Goal: Information Seeking & Learning: Learn about a topic

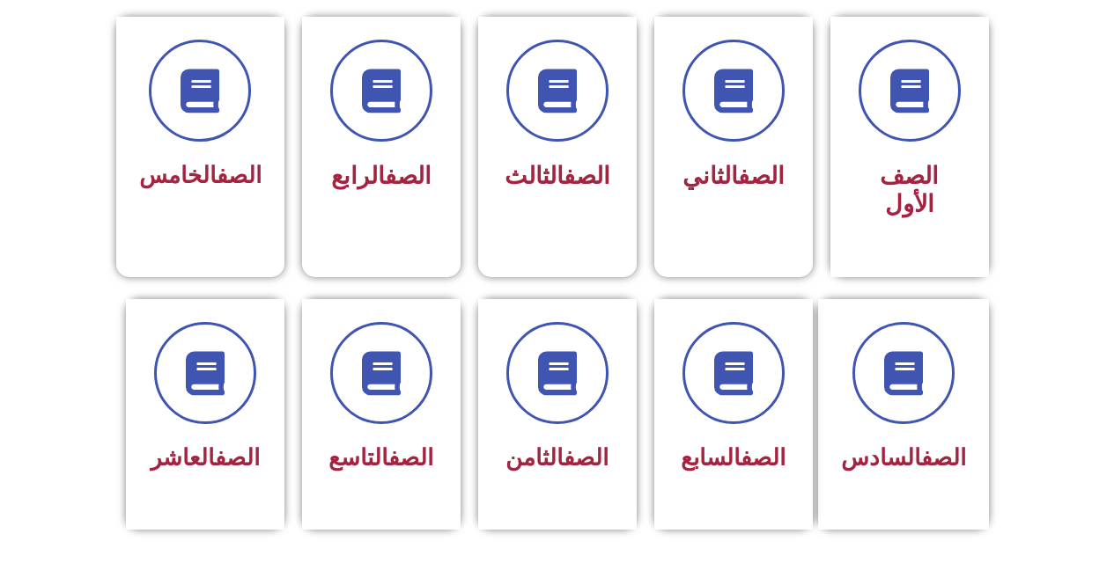
scroll to position [481, 0]
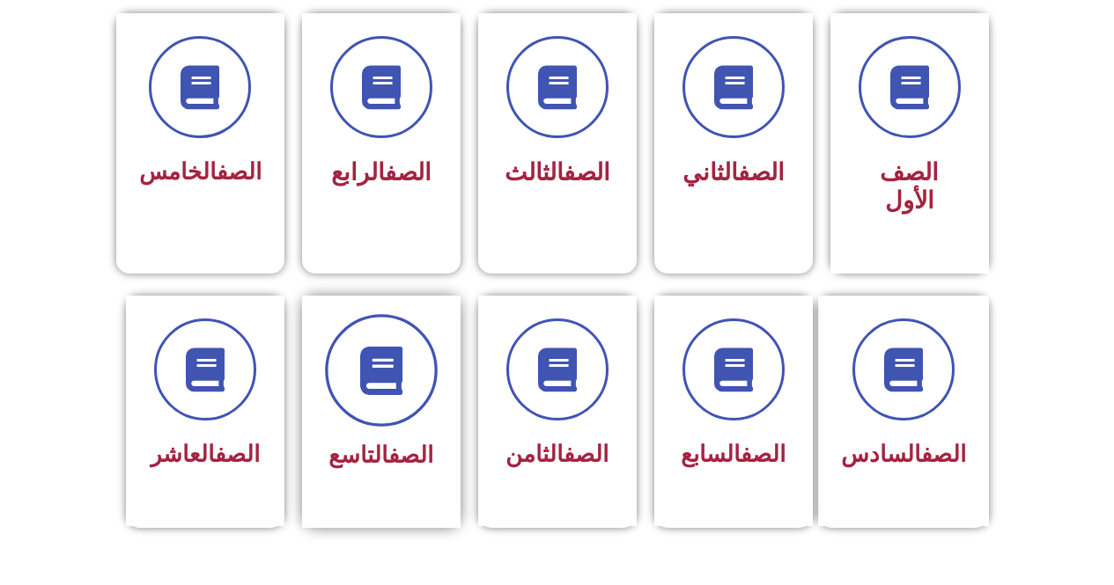
click at [372, 364] on span at bounding box center [381, 370] width 113 height 113
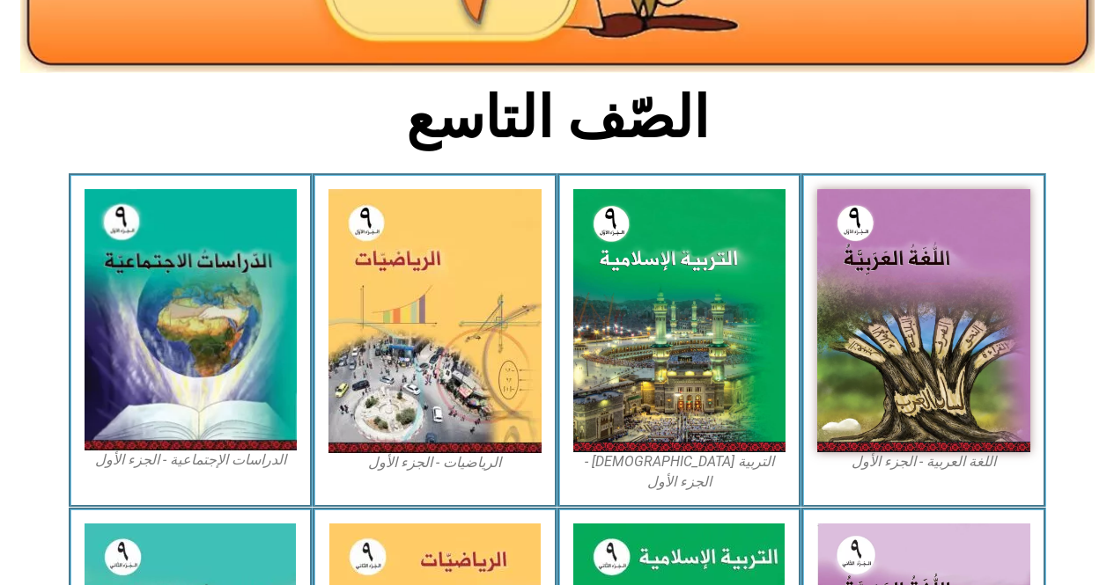
scroll to position [409, 0]
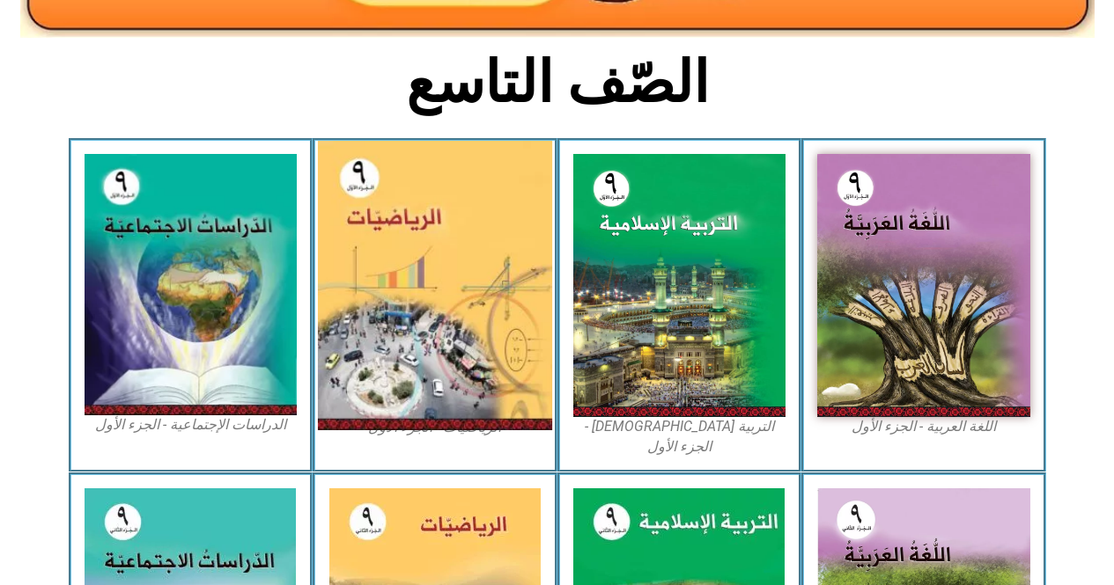
click at [351, 316] on img at bounding box center [435, 286] width 234 height 290
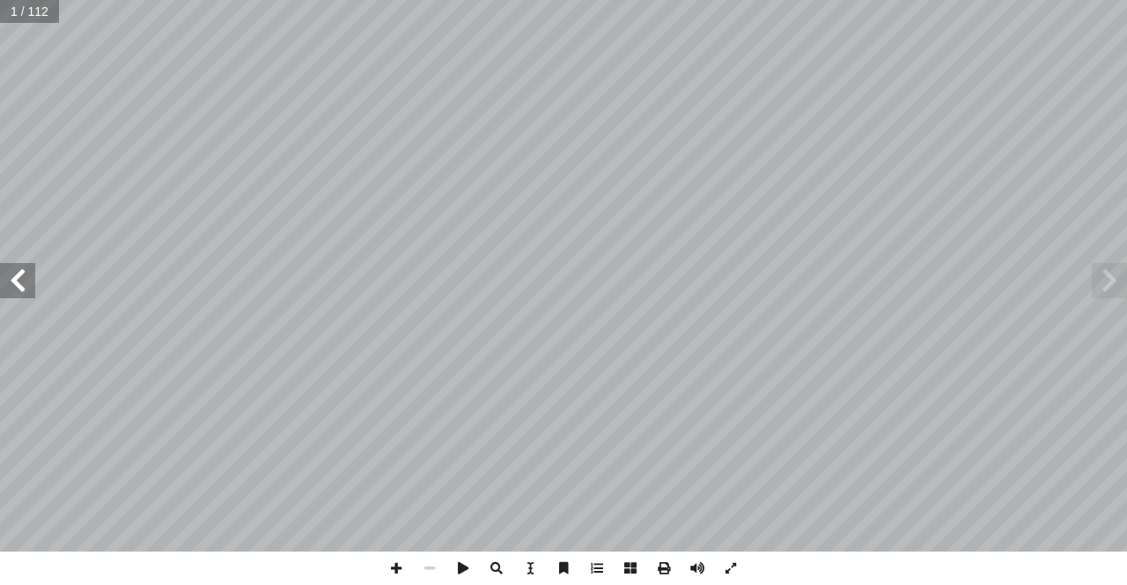
click at [11, 276] on span at bounding box center [17, 280] width 35 height 35
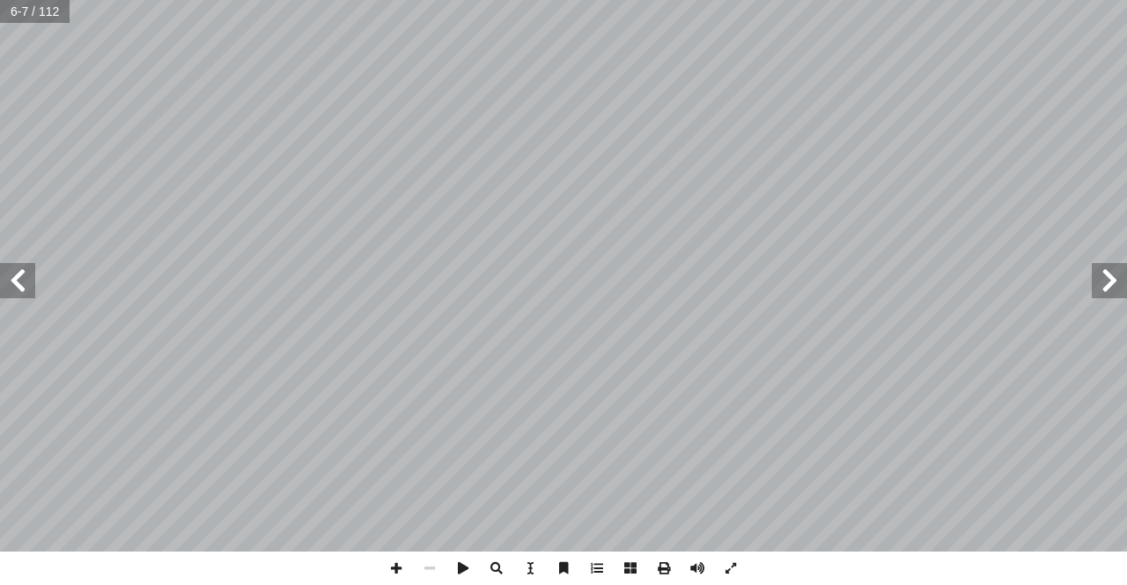
click at [11, 276] on span at bounding box center [17, 280] width 35 height 35
click at [11, 263] on span at bounding box center [17, 280] width 35 height 35
click at [15, 281] on span at bounding box center [17, 280] width 35 height 35
click at [15, 283] on span at bounding box center [17, 280] width 35 height 35
click at [14, 288] on span at bounding box center [17, 280] width 35 height 35
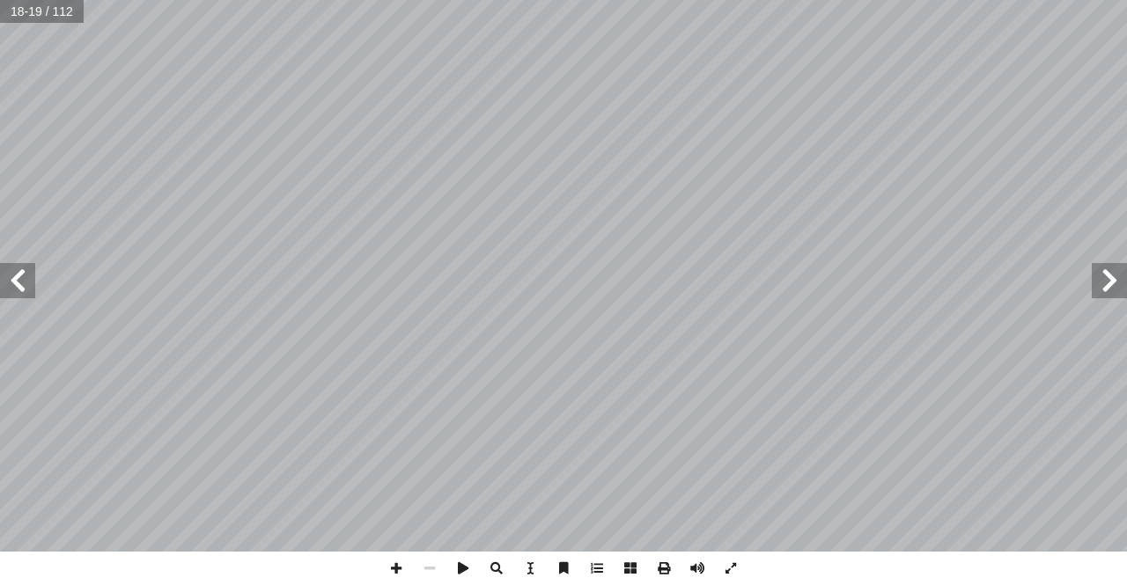
click at [14, 288] on span at bounding box center [17, 280] width 35 height 35
click at [1105, 283] on span at bounding box center [1109, 280] width 35 height 35
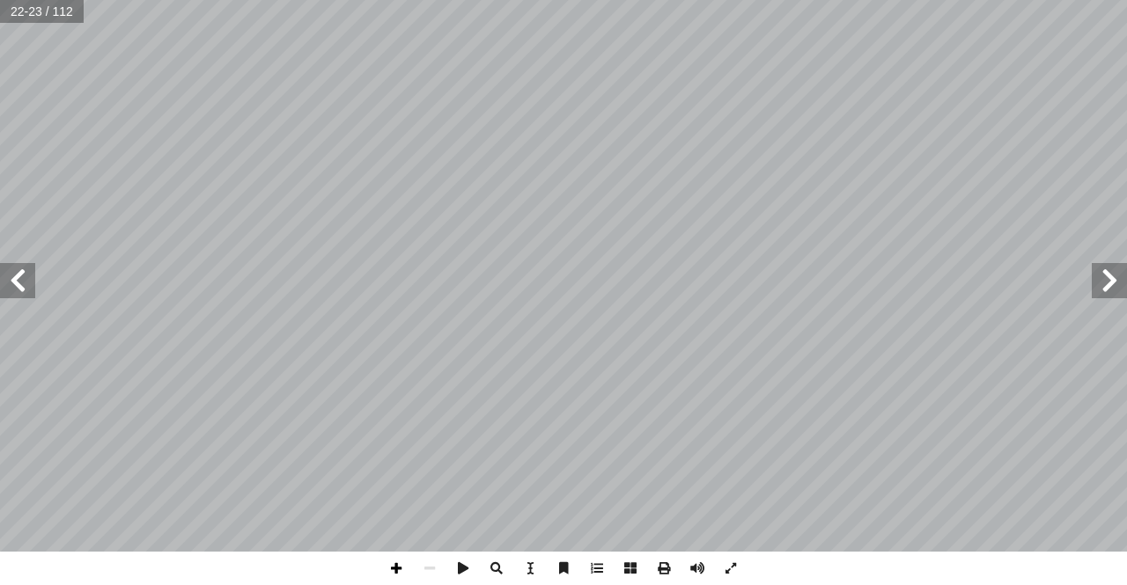
click at [379, 570] on span at bounding box center [395, 568] width 33 height 33
click at [397, 564] on span at bounding box center [395, 568] width 33 height 33
click at [377, 569] on div "18 ) ٥ - ١ ( ) ١ ( � سس وقوانينه أ � ال ة ّ سطيني َ ل ِ لف � لحكومة � وتسعى نة …" at bounding box center [563, 292] width 1127 height 585
click at [398, 567] on span at bounding box center [395, 568] width 33 height 33
click at [396, 575] on span at bounding box center [395, 568] width 33 height 33
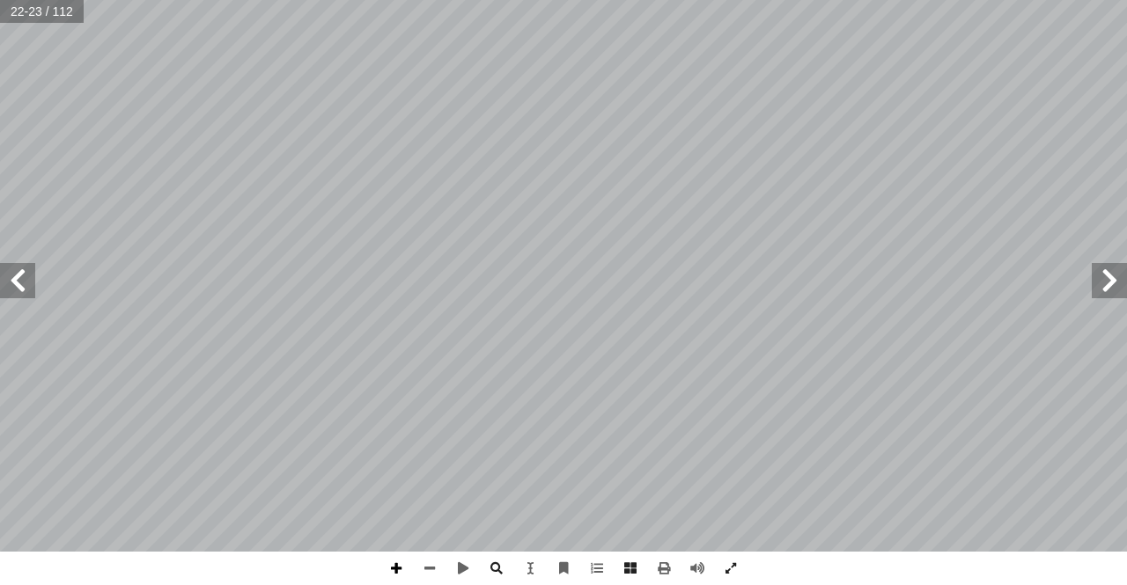
click at [397, 570] on span at bounding box center [395, 568] width 33 height 33
click at [7, 284] on span at bounding box center [17, 280] width 35 height 35
click at [1108, 273] on span at bounding box center [1109, 280] width 35 height 35
click at [394, 568] on span at bounding box center [395, 568] width 33 height 33
click at [21, 285] on span at bounding box center [17, 280] width 35 height 35
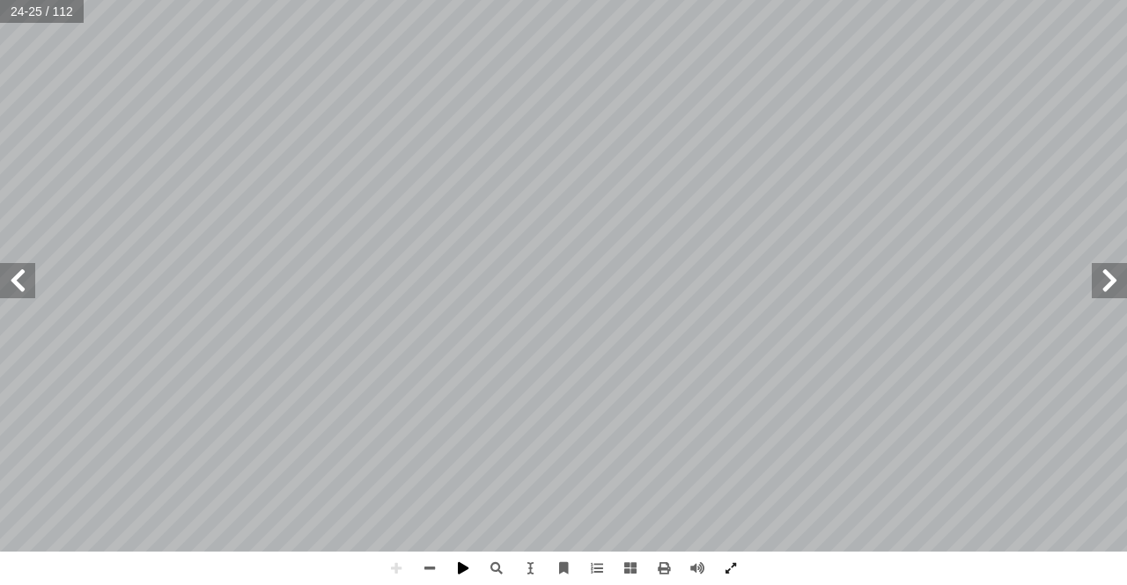
click at [468, 571] on div "20 ، ِ ن ْ ي َ موجب ِ ن ْ صحيحي ِ ن ْ ي َ عدد  ، وكان م ، ً ا ّ حقيقي ً � عدد …" at bounding box center [563, 292] width 1127 height 585
click at [673, 160] on html "الصفحة الرئيسية الصف الأول الصف الثاني الصف الثالث الصف الرابع الصف الخامس الصف…" at bounding box center [563, 80] width 1127 height 160
click at [26, 290] on span at bounding box center [17, 280] width 35 height 35
click at [1107, 289] on span at bounding box center [1109, 280] width 35 height 35
click at [894, 579] on div "20 ، ِ ن ْ ي َ موجب ِ ن ْ صحيحي ِ ن ْ ي َ عدد  ، وكان م ، ً ا ّ حقيقي ً � عدد …" at bounding box center [563, 292] width 1127 height 585
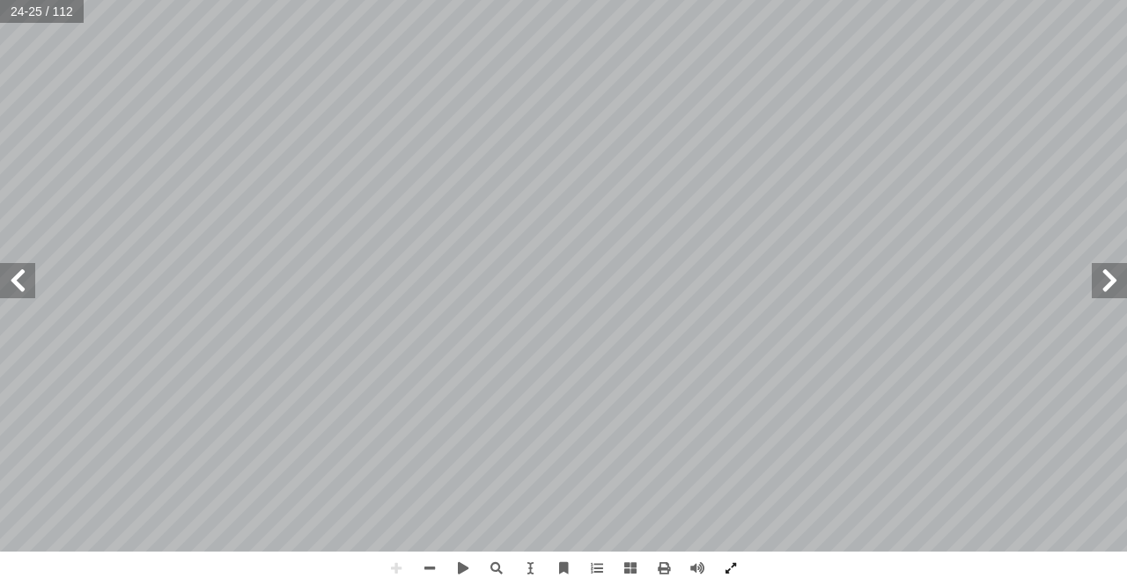
click at [28, 283] on span at bounding box center [17, 280] width 35 height 35
click at [229, 575] on div "22 ل ِ ئ � ومس ُ رين � تم صفر، ١٠٠ وعلى يمينه ١ ب على صورة َ ت ْ ك ُ لذي ي � لع…" at bounding box center [563, 292] width 1127 height 585
